Goal: Transaction & Acquisition: Download file/media

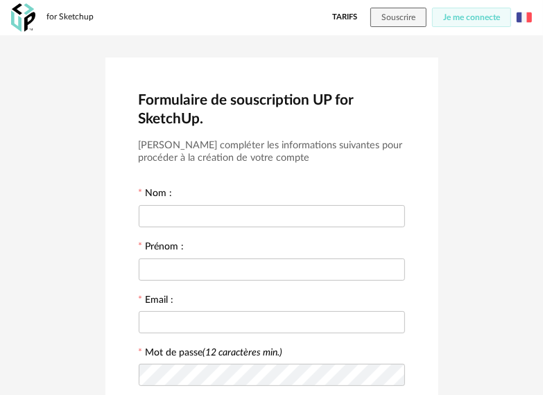
click at [519, 14] on img at bounding box center [524, 17] width 15 height 15
click at [504, 52] on li "English" at bounding box center [489, 53] width 78 height 25
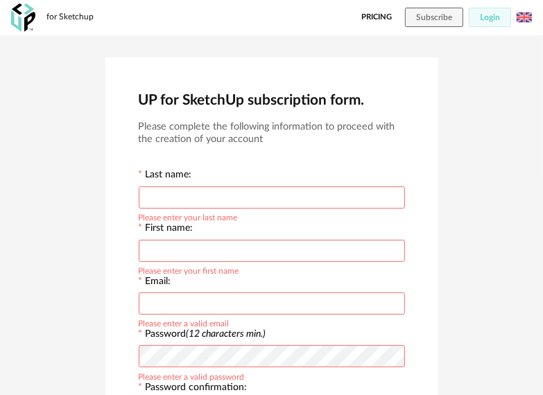
click at [259, 196] on input "text" at bounding box center [272, 198] width 266 height 22
type input "********"
type input "****"
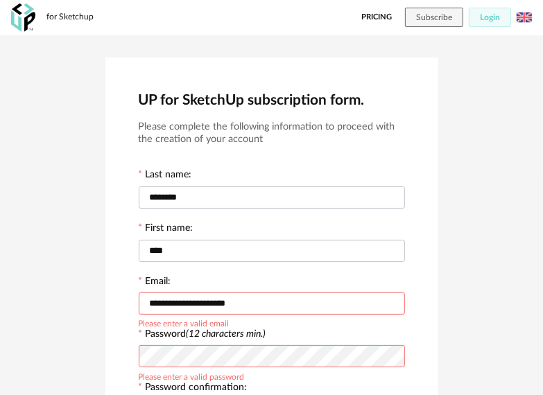
type input "**********"
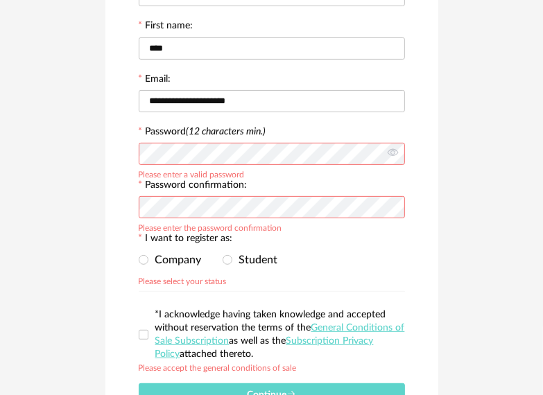
scroll to position [208, 0]
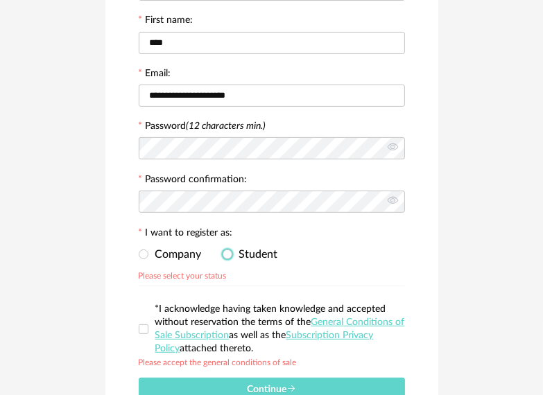
click at [241, 257] on span "Student" at bounding box center [255, 254] width 46 height 11
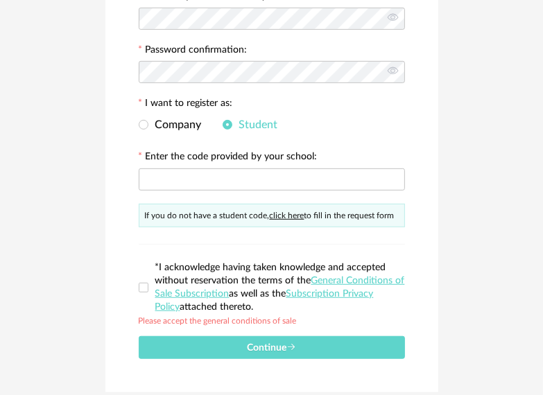
scroll to position [347, 0]
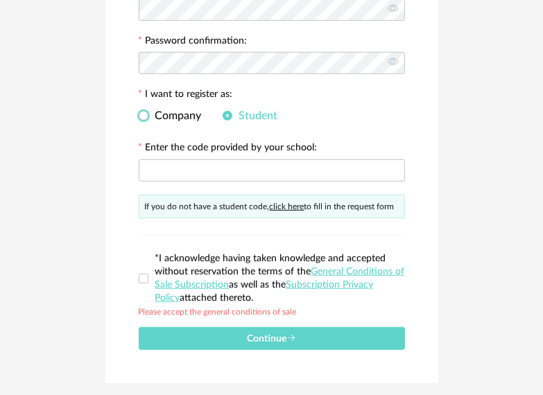
click at [162, 114] on span "Company" at bounding box center [174, 115] width 53 height 11
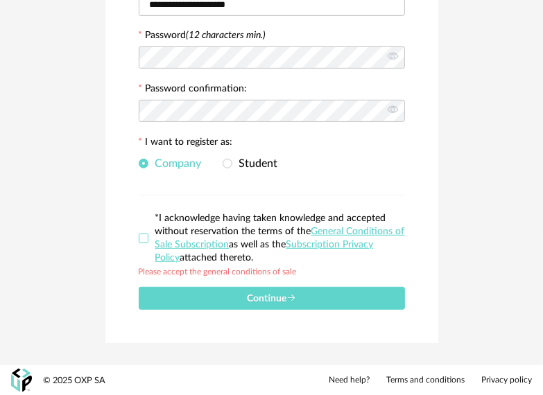
click at [141, 239] on span at bounding box center [144, 239] width 10 height 10
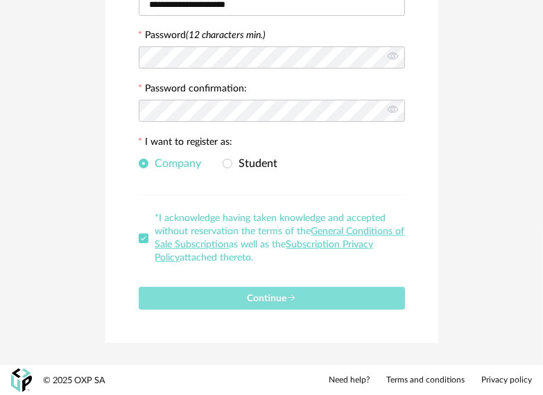
click at [269, 294] on span "Continue" at bounding box center [271, 299] width 49 height 10
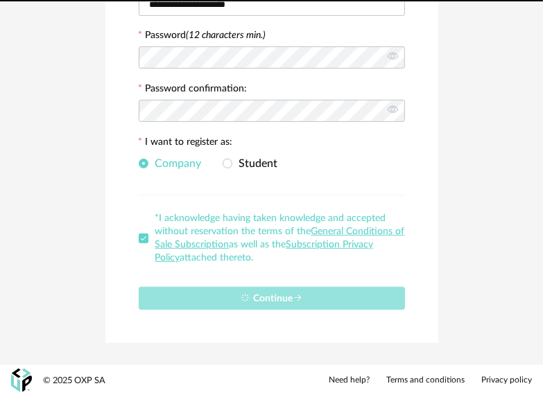
scroll to position [0, 0]
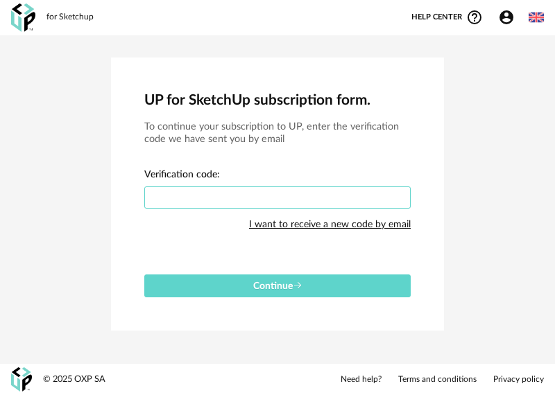
click at [231, 187] on input "text" at bounding box center [277, 198] width 266 height 22
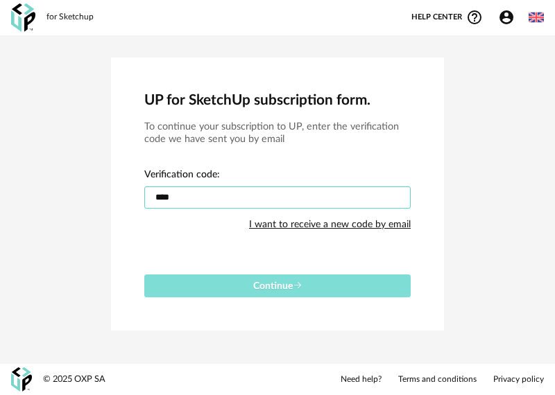
type input "****"
click at [253, 293] on button "Continue" at bounding box center [277, 286] width 266 height 23
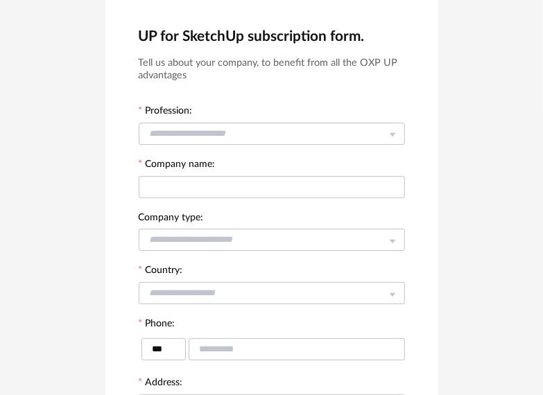
scroll to position [69, 0]
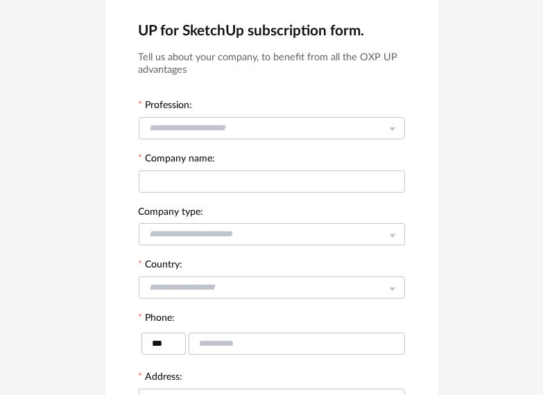
click at [318, 140] on div at bounding box center [272, 128] width 266 height 28
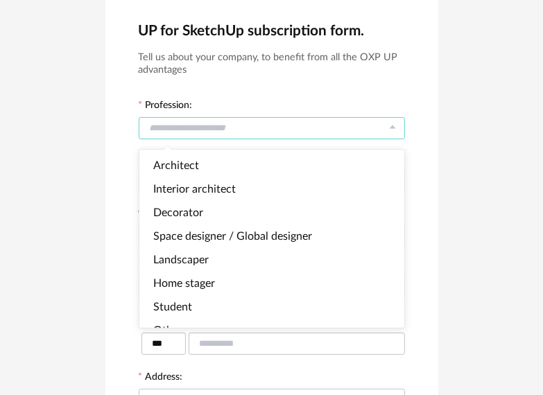
click at [314, 130] on input "text" at bounding box center [272, 128] width 266 height 22
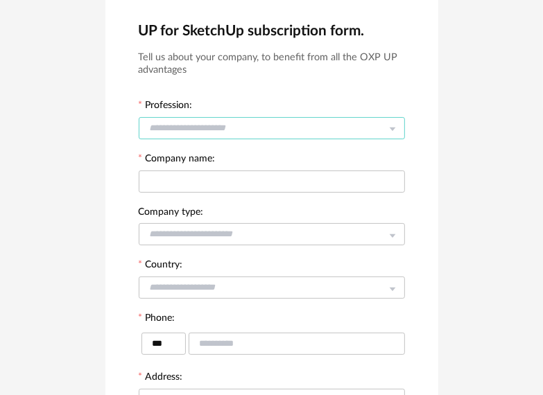
click at [314, 130] on input "text" at bounding box center [272, 128] width 266 height 22
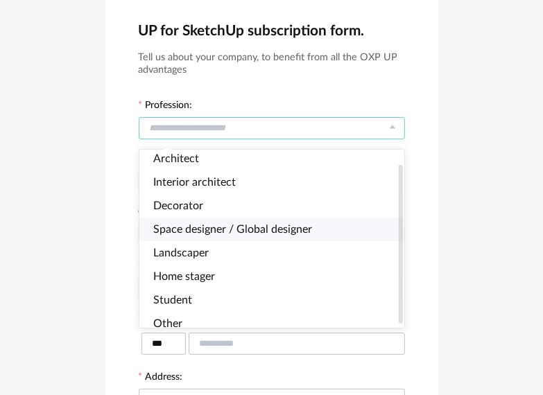
scroll to position [18, 0]
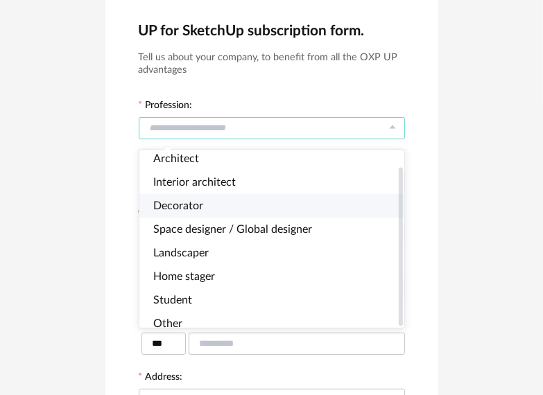
click at [246, 202] on li "Decorator" at bounding box center [277, 206] width 277 height 24
type input "*********"
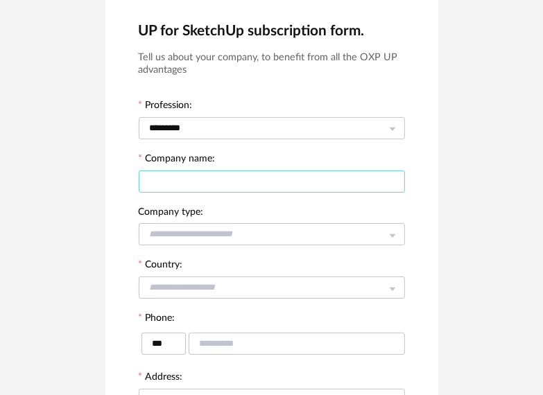
click at [279, 187] on input "text" at bounding box center [272, 182] width 266 height 22
type input "**********"
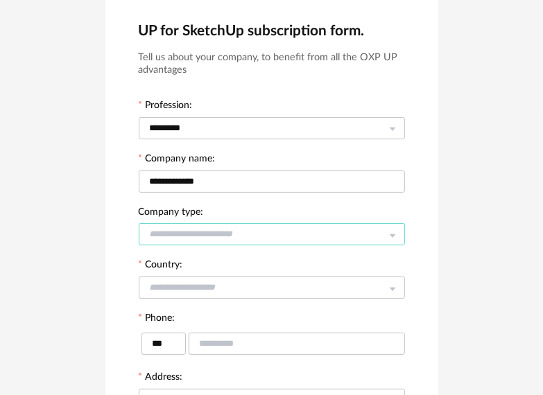
click at [266, 231] on input "text" at bounding box center [272, 234] width 266 height 22
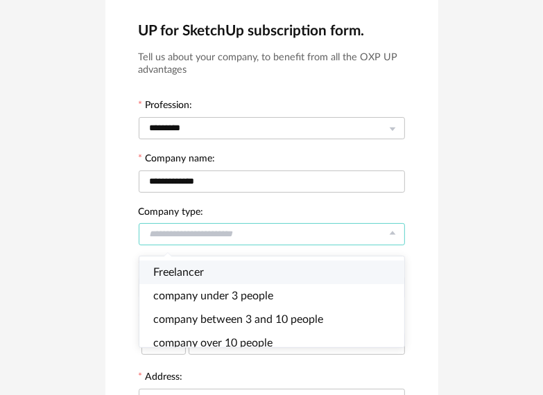
click at [256, 272] on li "Freelancer" at bounding box center [277, 273] width 277 height 24
type input "**********"
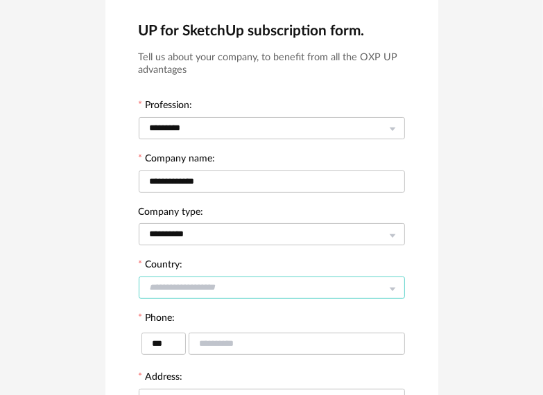
click at [234, 289] on input "text" at bounding box center [272, 288] width 266 height 22
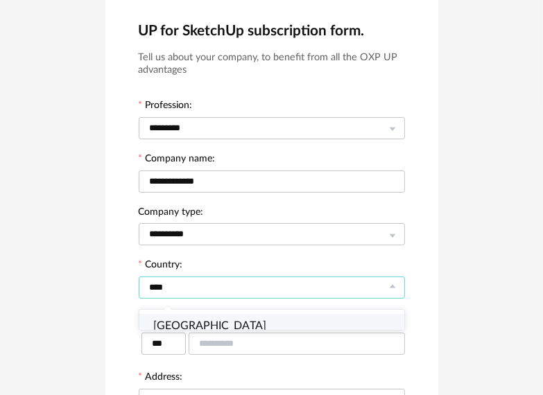
click at [230, 327] on li "Romania" at bounding box center [277, 326] width 277 height 24
type input "*******"
type input "***"
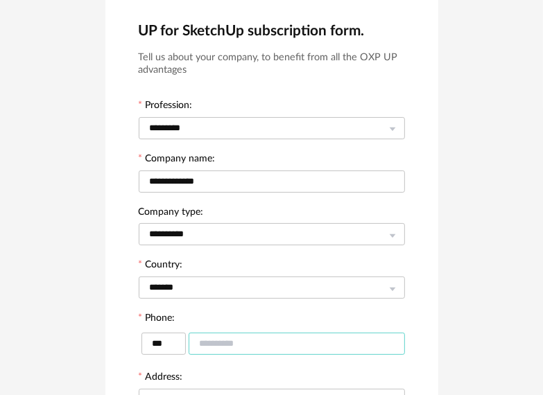
click at [221, 341] on input "text" at bounding box center [297, 344] width 216 height 22
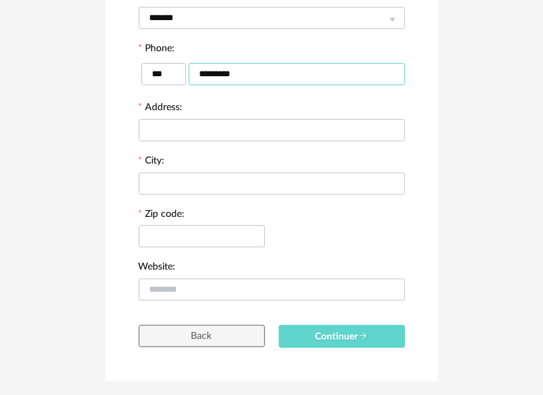
scroll to position [347, 0]
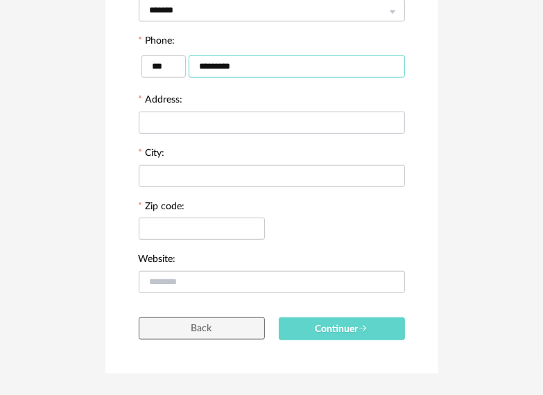
type input "*********"
click at [255, 121] on input "text" at bounding box center [272, 123] width 266 height 22
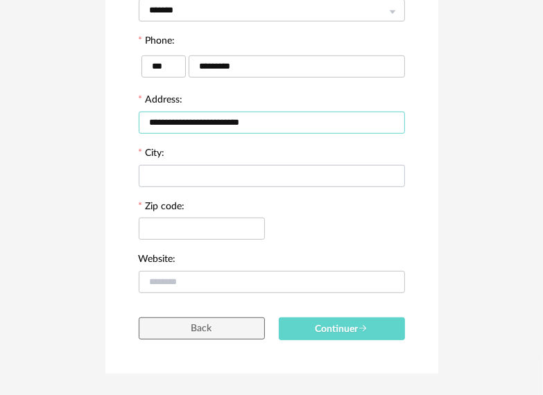
type input "**********"
click at [225, 176] on input "text" at bounding box center [272, 176] width 266 height 22
click at [173, 178] on input "**********" at bounding box center [272, 176] width 266 height 22
type input "**********"
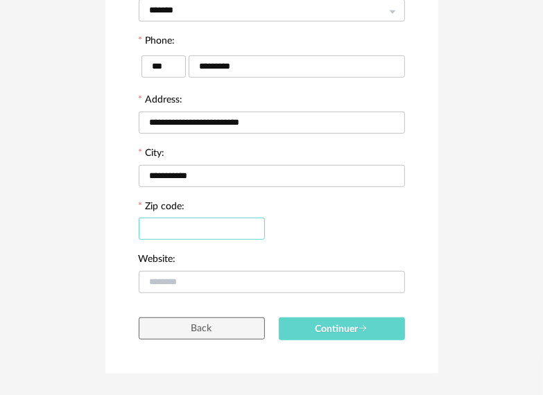
click at [212, 231] on input "text" at bounding box center [202, 229] width 126 height 22
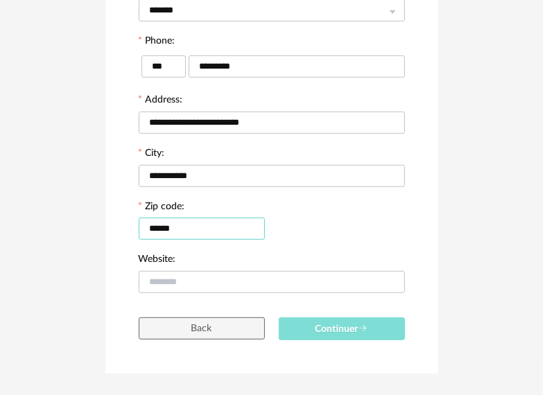
type input "******"
click at [375, 328] on button "Continuer" at bounding box center [342, 329] width 126 height 23
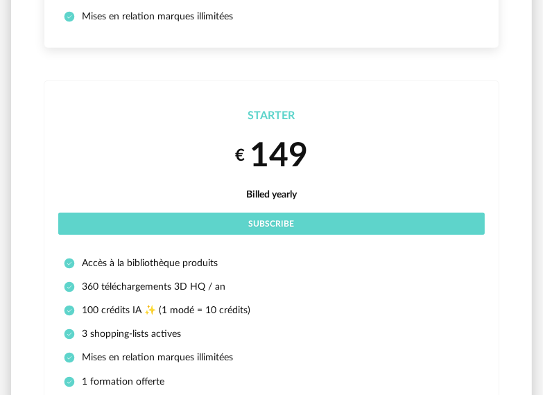
scroll to position [139, 0]
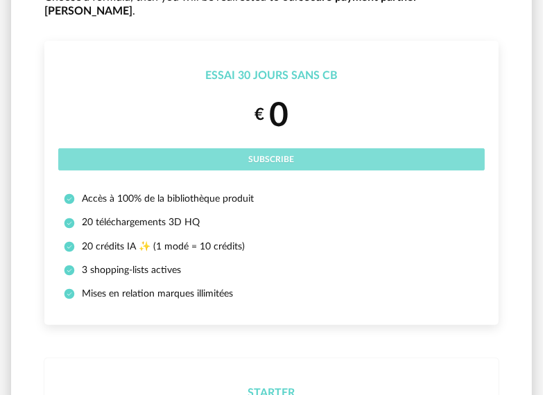
click at [302, 148] on button "Subscribe" at bounding box center [271, 159] width 427 height 22
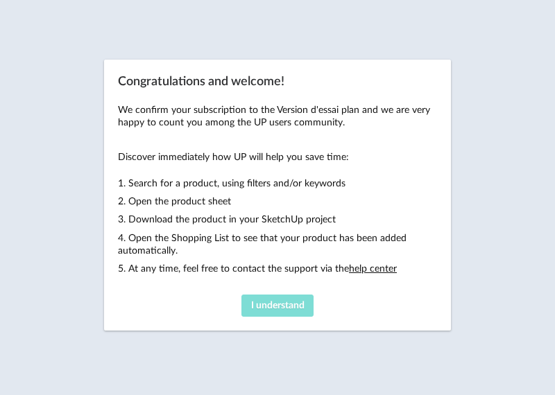
click at [284, 303] on span "I understand" at bounding box center [277, 306] width 53 height 10
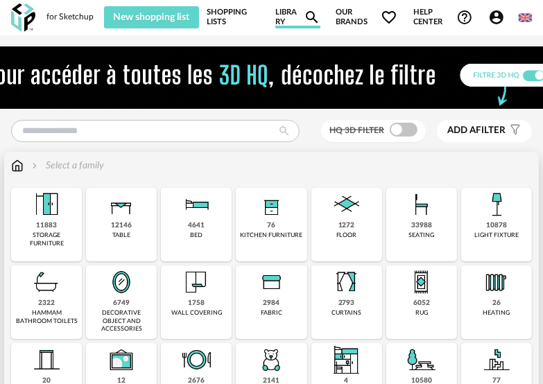
click at [195, 224] on div "4641" at bounding box center [196, 225] width 17 height 9
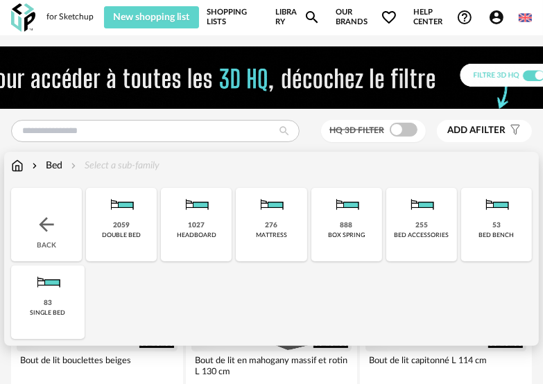
click at [58, 287] on img at bounding box center [47, 282] width 33 height 33
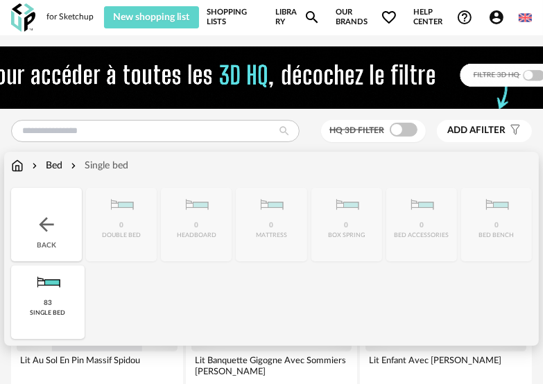
click at [58, 168] on div "Bed" at bounding box center [45, 166] width 33 height 14
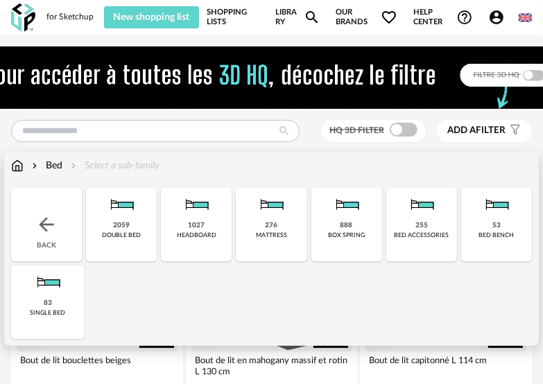
click at [488, 226] on div "53 bed bench" at bounding box center [496, 225] width 71 height 74
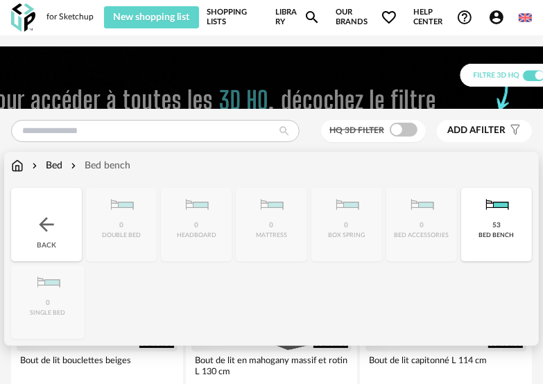
click at [39, 208] on div "Back" at bounding box center [46, 225] width 71 height 74
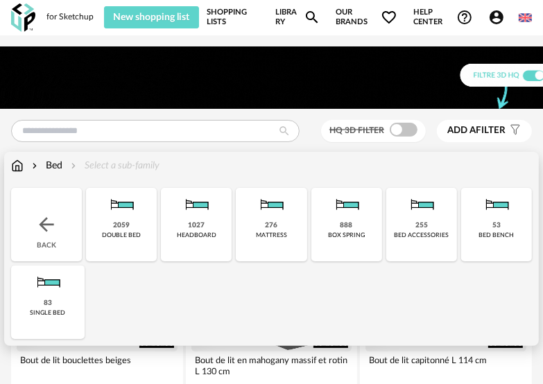
click at [425, 228] on div "255" at bounding box center [422, 225] width 12 height 9
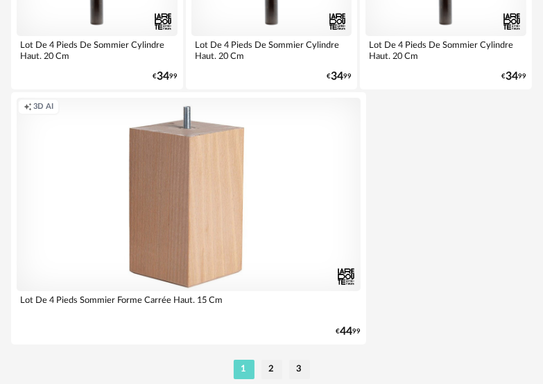
scroll to position [5203, 0]
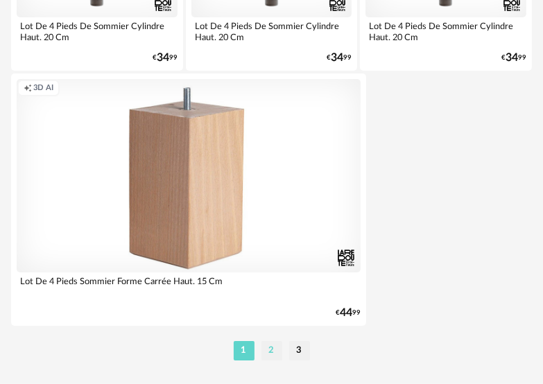
click at [275, 345] on li "2" at bounding box center [272, 350] width 21 height 19
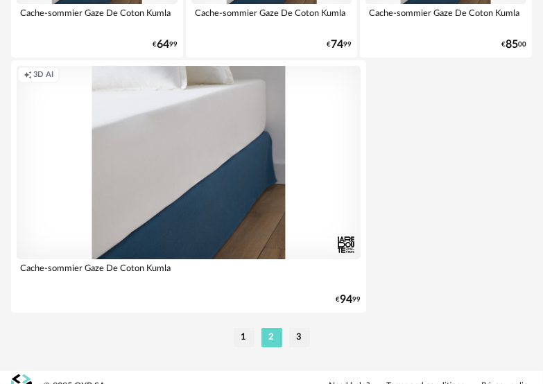
scroll to position [5235, 0]
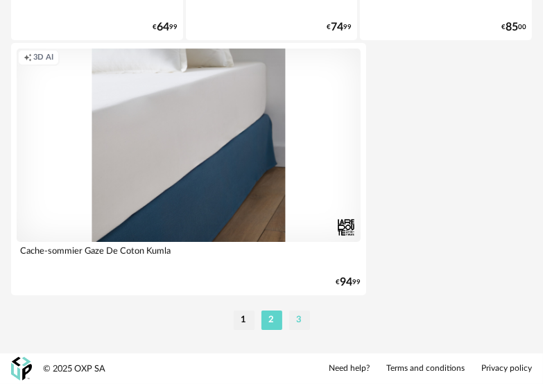
click at [295, 316] on li "3" at bounding box center [299, 320] width 21 height 19
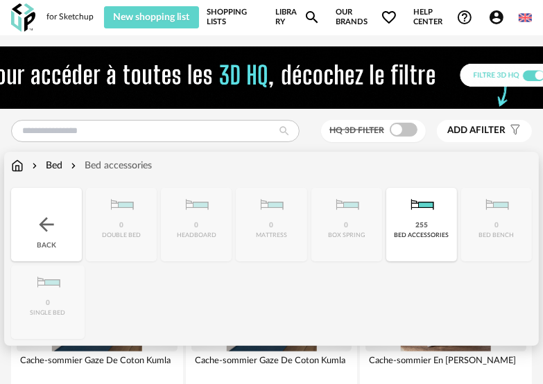
click at [35, 165] on img at bounding box center [34, 166] width 11 height 14
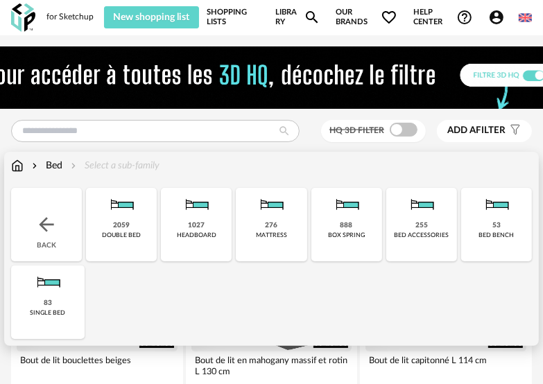
click at [210, 216] on img at bounding box center [196, 204] width 33 height 33
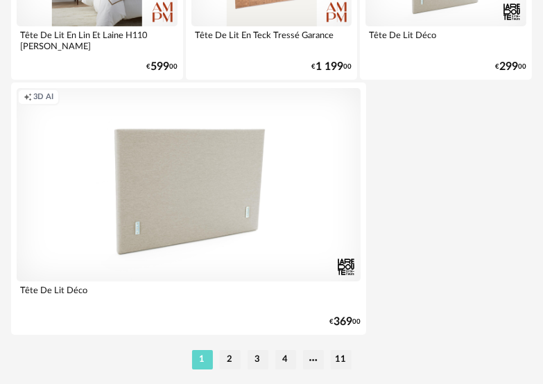
scroll to position [5203, 0]
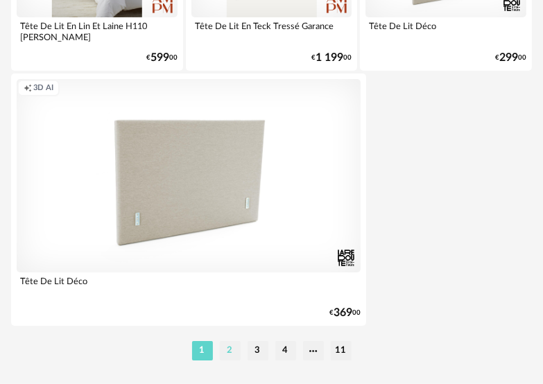
click at [222, 347] on li "2" at bounding box center [230, 350] width 21 height 19
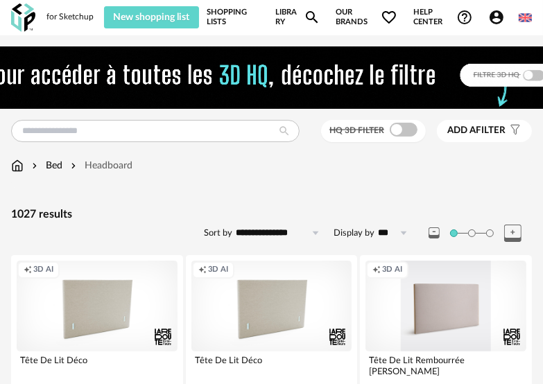
click at [474, 127] on span "Add a" at bounding box center [461, 131] width 28 height 10
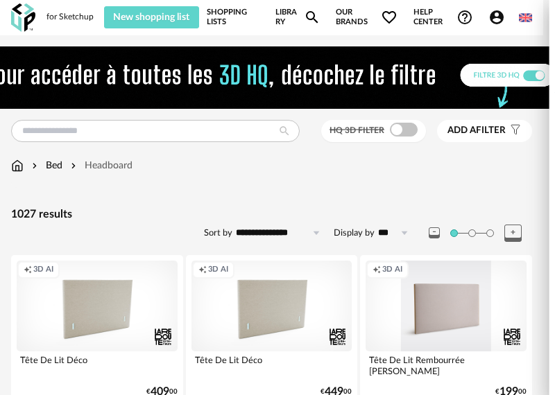
click at [466, 139] on div "Color" at bounding box center [465, 142] width 130 height 33
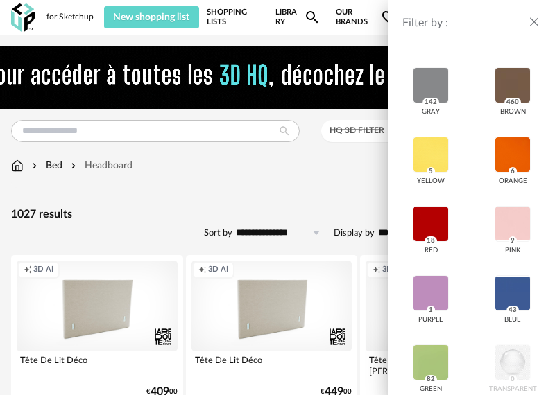
scroll to position [277, 0]
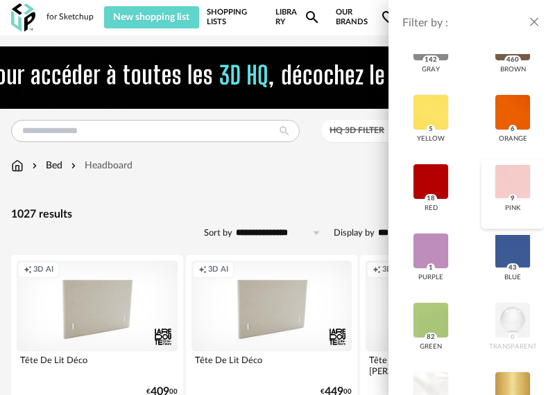
click at [481, 183] on div "pink 9" at bounding box center [512, 194] width 62 height 69
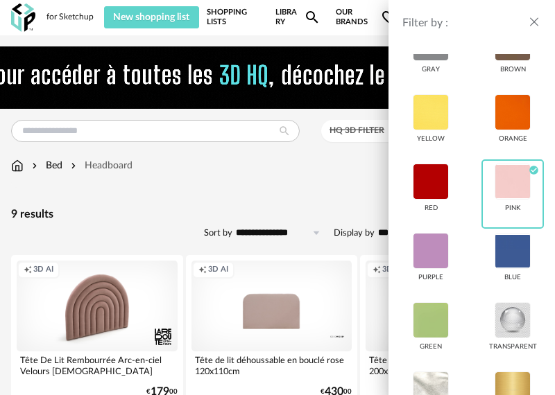
click at [309, 175] on div "Filter by : Model HQ 3D filter Brand &tradition 0 101 Copenhagen 0 366 Concept …" at bounding box center [277, 197] width 555 height 395
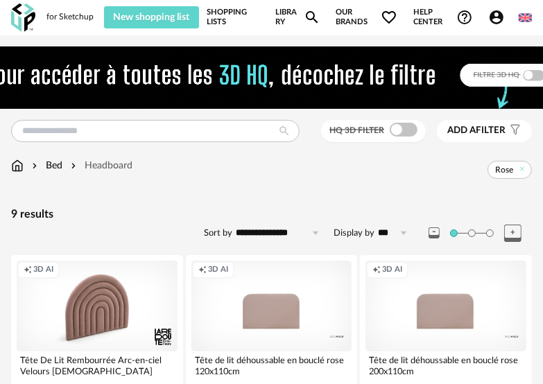
click at [450, 131] on span "Add a" at bounding box center [461, 131] width 28 height 10
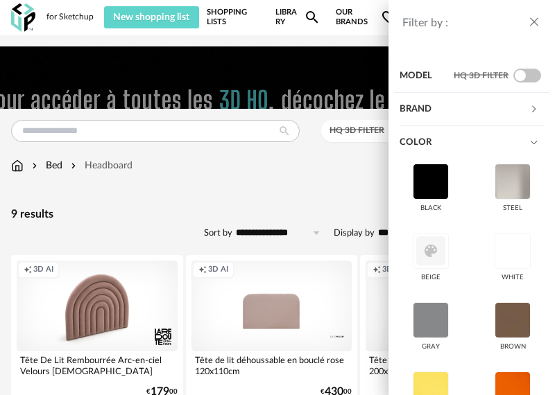
click at [523, 137] on div "Color" at bounding box center [472, 142] width 144 height 33
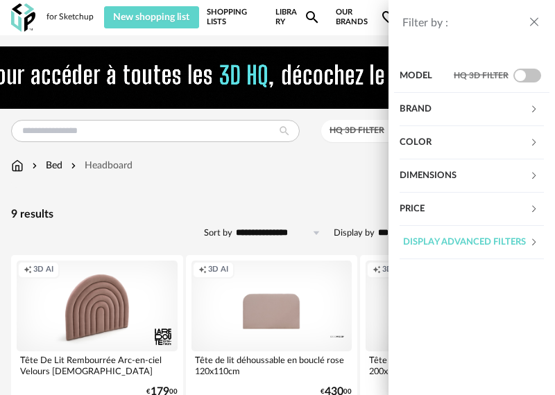
click at [516, 167] on div "Dimensions" at bounding box center [465, 176] width 130 height 33
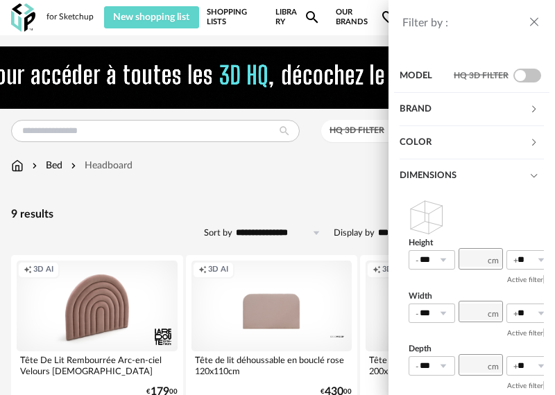
click at [516, 167] on div "Dimensions" at bounding box center [465, 176] width 130 height 33
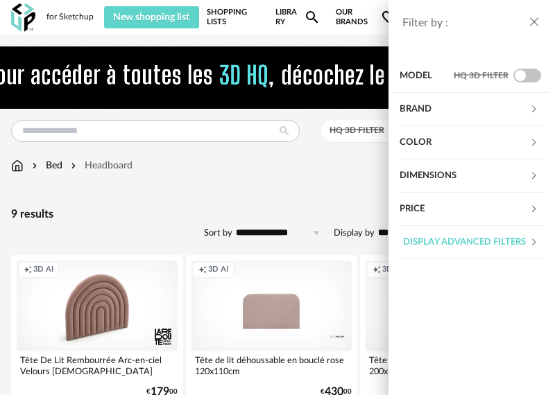
click at [327, 167] on div "Filter by : Model HQ 3D filter Brand &tradition 0 101 Copenhagen 0 366 Concept …" at bounding box center [277, 197] width 555 height 395
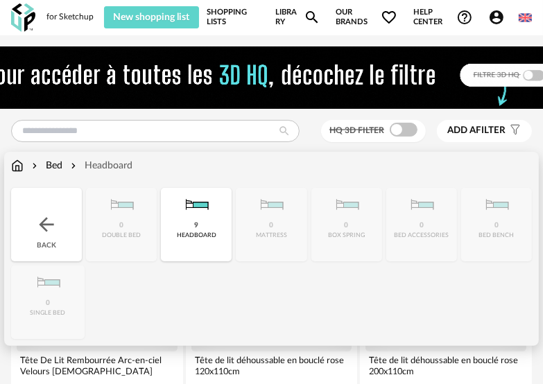
click at [14, 168] on img at bounding box center [17, 166] width 12 height 14
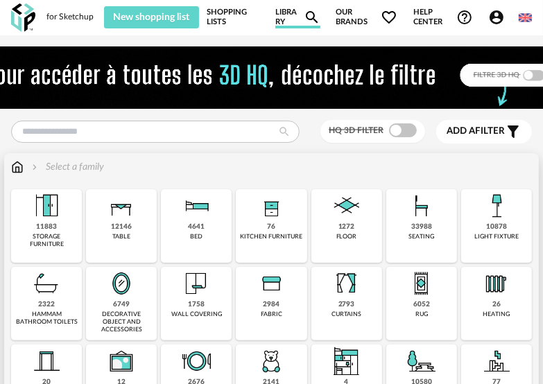
click at [506, 207] on img at bounding box center [496, 205] width 33 height 33
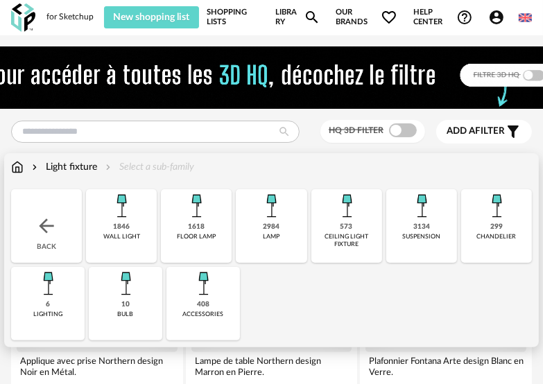
click at [189, 230] on div "1618" at bounding box center [196, 227] width 17 height 9
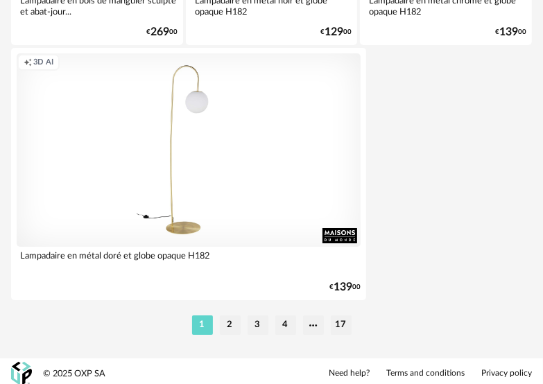
scroll to position [5235, 0]
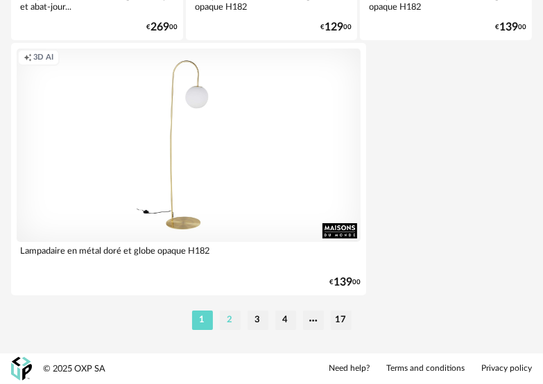
click at [232, 315] on li "2" at bounding box center [230, 320] width 21 height 19
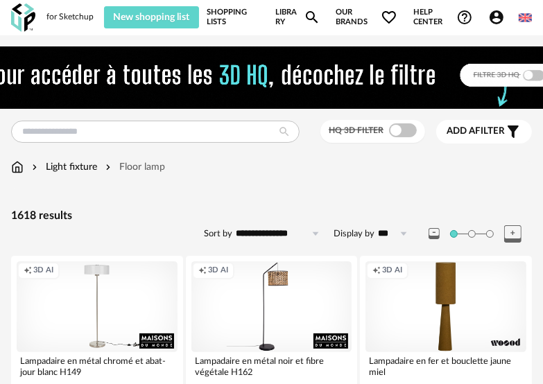
click at [483, 124] on div "Add a filter s Filter icon" at bounding box center [484, 131] width 75 height 17
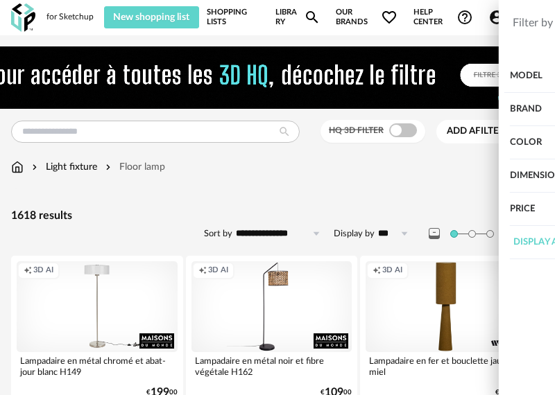
click at [472, 142] on div "Color" at bounding box center [465, 142] width 130 height 33
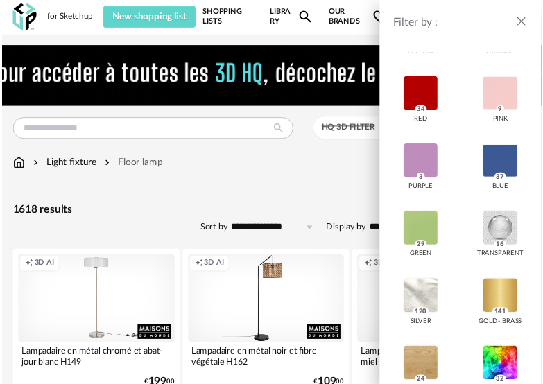
scroll to position [416, 0]
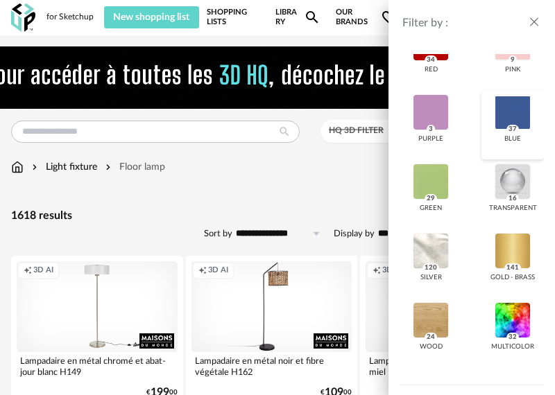
click at [515, 122] on div at bounding box center [513, 112] width 36 height 36
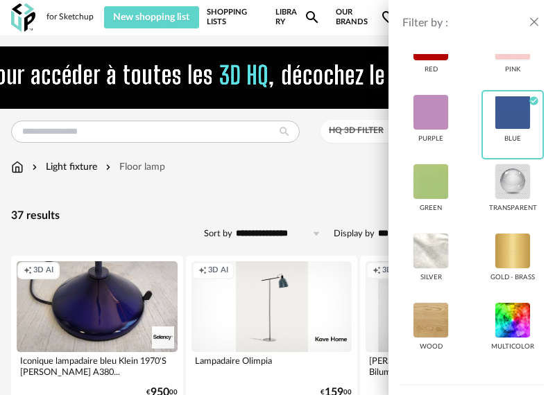
click at [296, 177] on div "Filter by : Model HQ 3D filter Brand &tradition 1 101 Copenhagen 0 366 Concept …" at bounding box center [277, 197] width 555 height 395
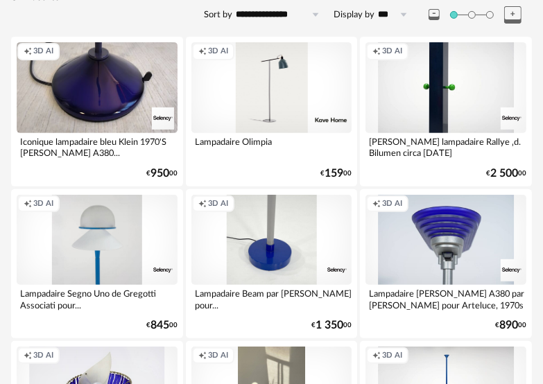
scroll to position [203, 0]
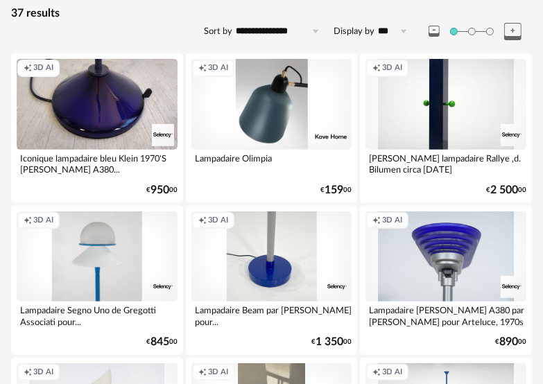
click at [278, 99] on div "Creation icon 3D AI" at bounding box center [271, 104] width 161 height 90
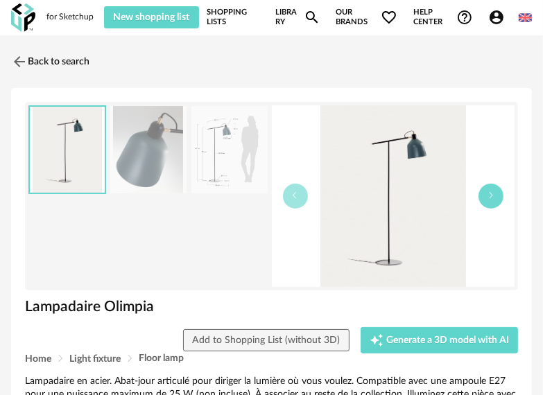
click at [494, 203] on button "button" at bounding box center [491, 196] width 25 height 25
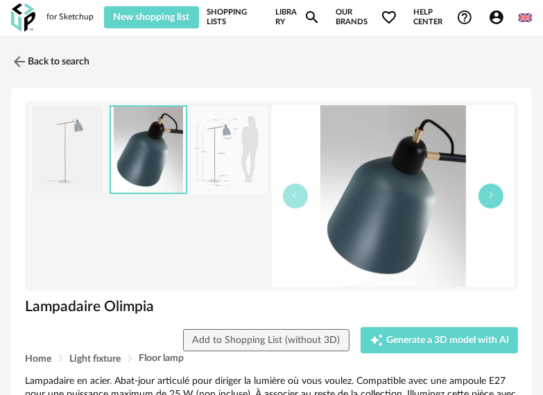
click at [494, 203] on button "button" at bounding box center [491, 196] width 25 height 25
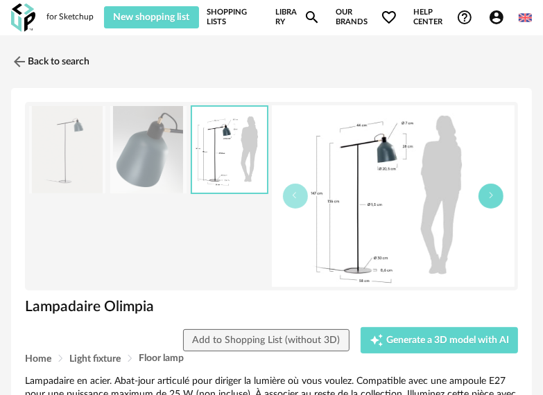
click at [494, 203] on button "button" at bounding box center [491, 196] width 25 height 25
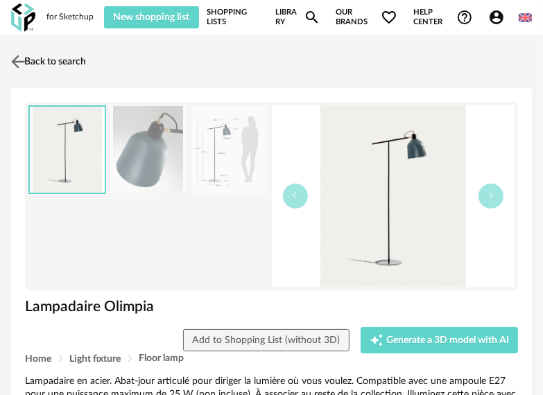
click at [50, 57] on link "Back to search" at bounding box center [47, 61] width 78 height 31
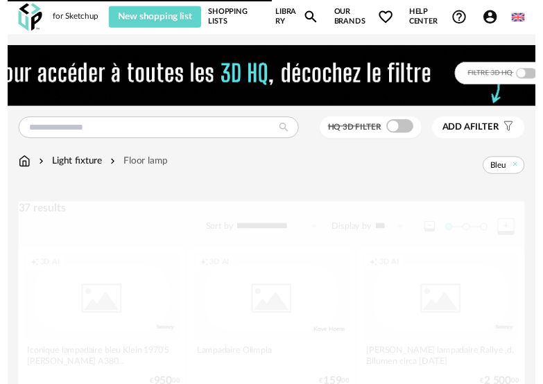
scroll to position [203, 0]
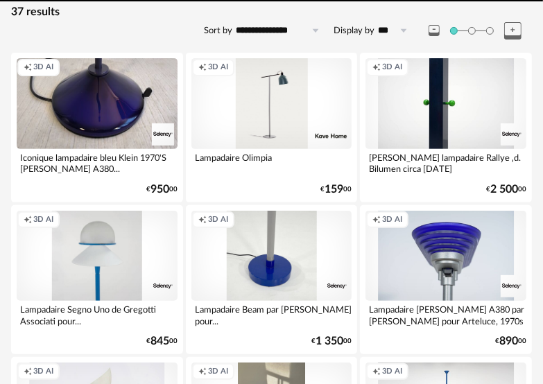
click at [50, 57] on div "Creation icon 3D AI Iconique lampadaire bleu Klein 1970'S Jill A380... 0 Downlo…" at bounding box center [97, 127] width 172 height 149
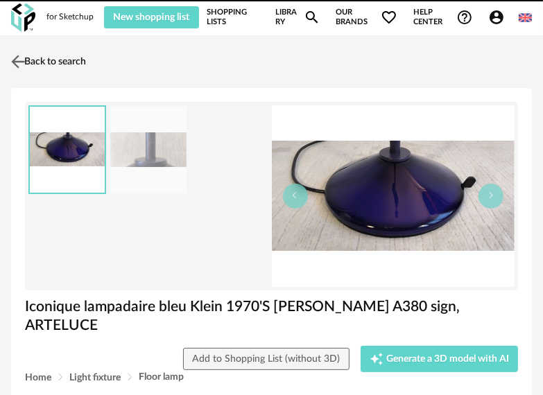
click at [46, 56] on link "Back to search" at bounding box center [47, 61] width 78 height 31
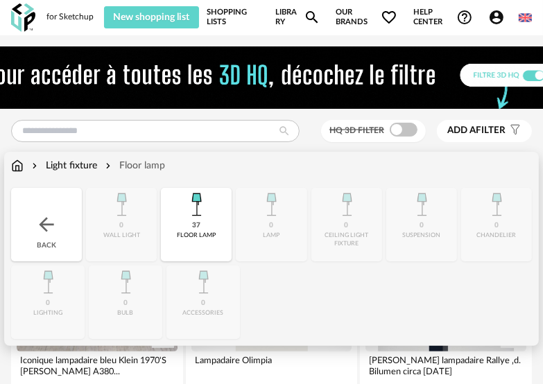
click at [17, 167] on img at bounding box center [17, 166] width 12 height 14
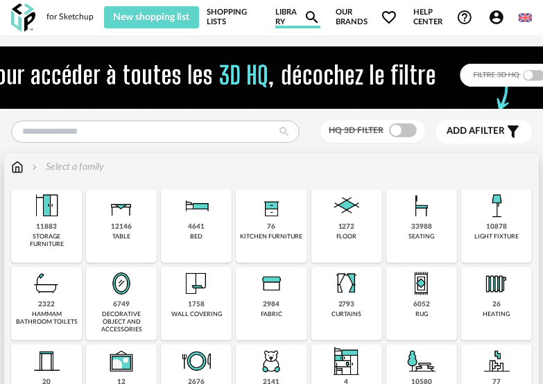
drag, startPoint x: 44, startPoint y: 239, endPoint x: 60, endPoint y: 230, distance: 18.1
click at [45, 239] on div "storage furniture" at bounding box center [46, 241] width 62 height 16
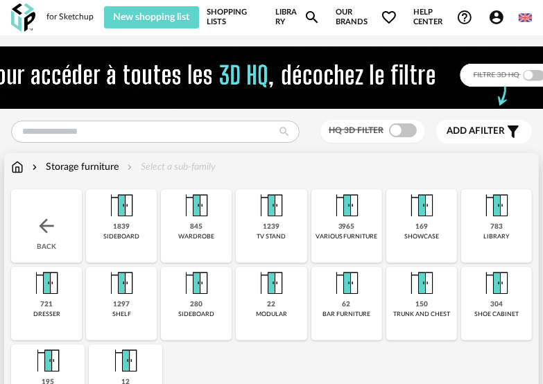
click at [53, 284] on img at bounding box center [46, 283] width 33 height 33
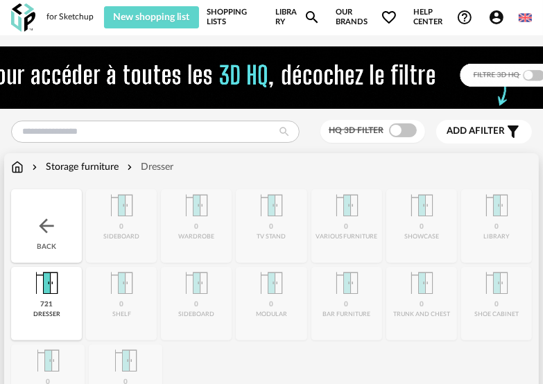
click at [97, 164] on div "Storage furniture" at bounding box center [73, 167] width 89 height 14
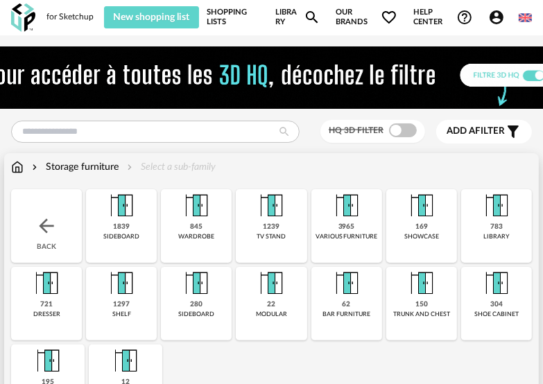
click at [198, 234] on div "wardrobe" at bounding box center [196, 237] width 36 height 8
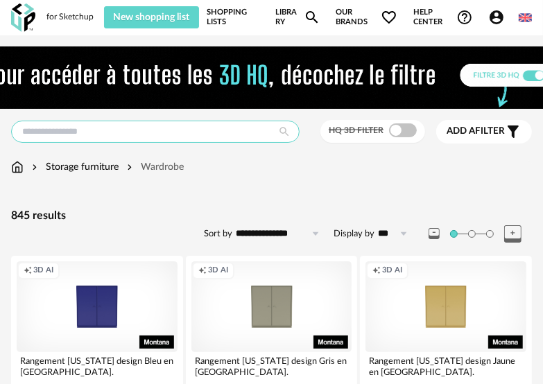
click at [184, 135] on input "text" at bounding box center [155, 132] width 289 height 22
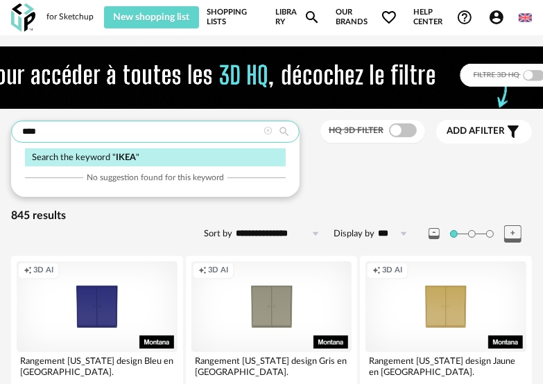
type input "****"
type input "*********"
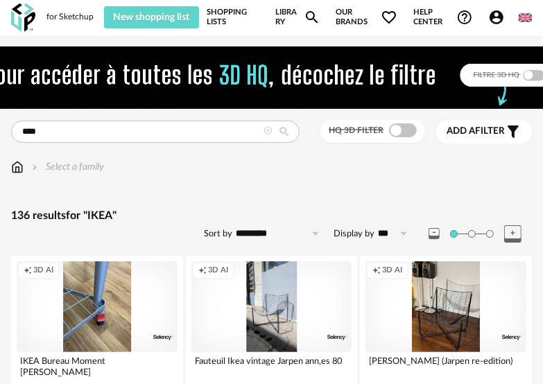
click at [271, 133] on icon at bounding box center [268, 131] width 9 height 9
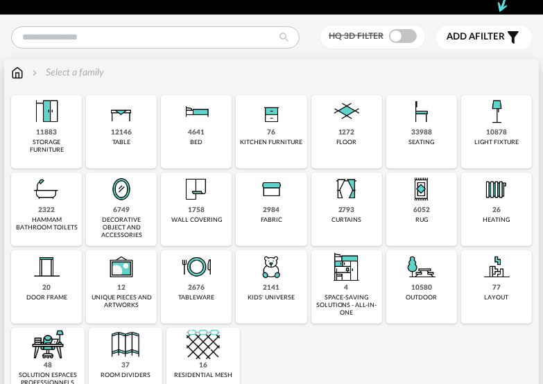
scroll to position [139, 0]
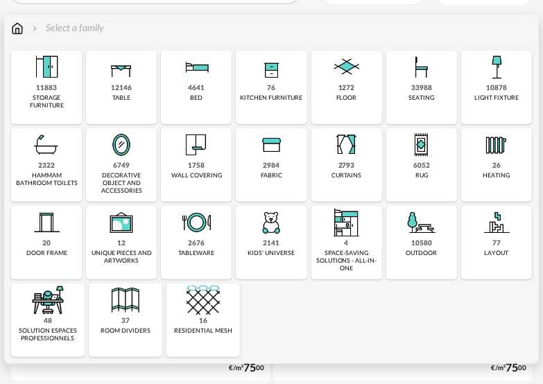
click at [65, 327] on div "solution espaces professionnels" at bounding box center [47, 335] width 65 height 16
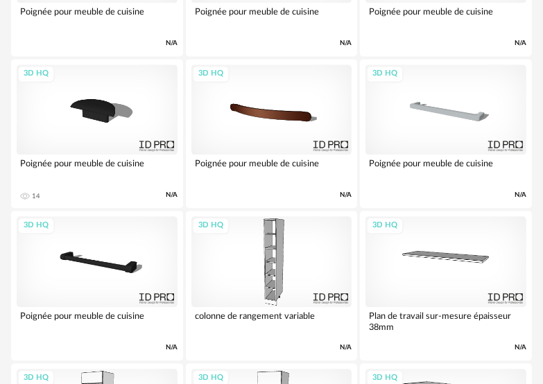
scroll to position [1528, 0]
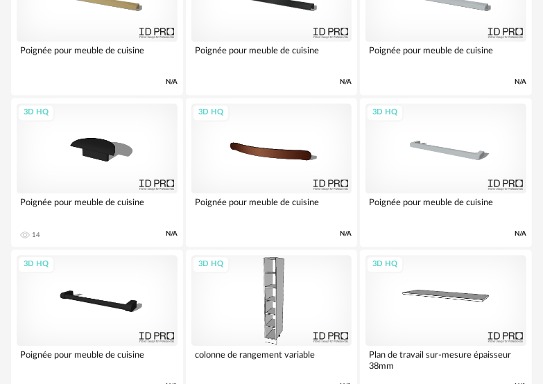
click at [266, 286] on div "3D HQ" at bounding box center [271, 300] width 161 height 90
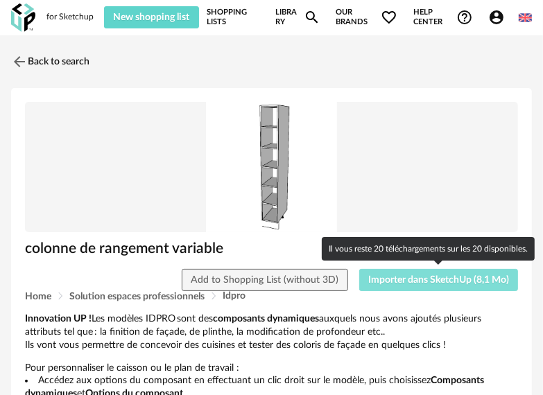
click at [447, 275] on span "Importer dans SketchUp (8,1 Mo)" at bounding box center [438, 280] width 141 height 10
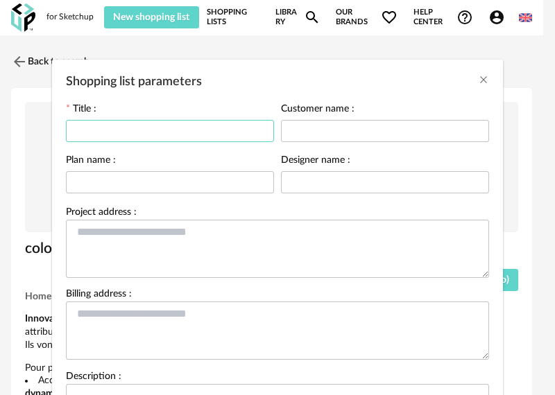
click at [186, 123] on input "Shopping list parameters" at bounding box center [170, 131] width 208 height 22
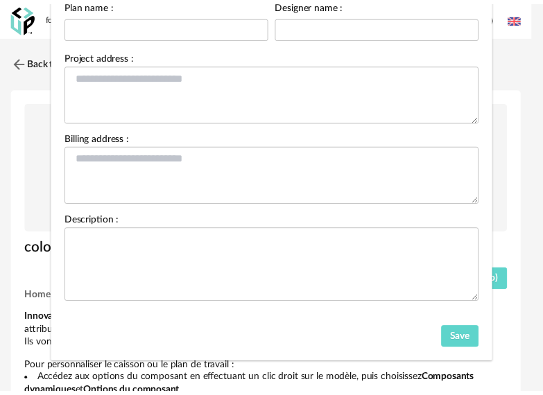
scroll to position [157, 0]
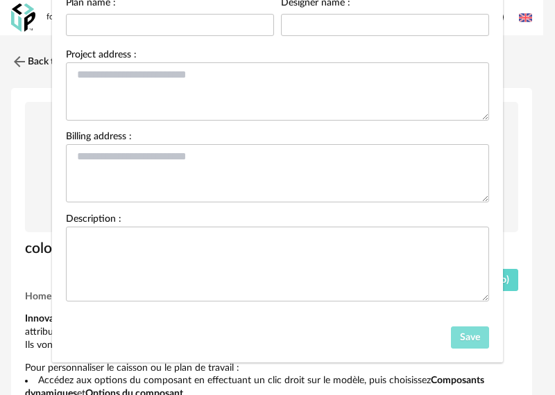
type input "****"
click at [464, 339] on span "Save" at bounding box center [470, 338] width 20 height 10
